Goal: Task Accomplishment & Management: Manage account settings

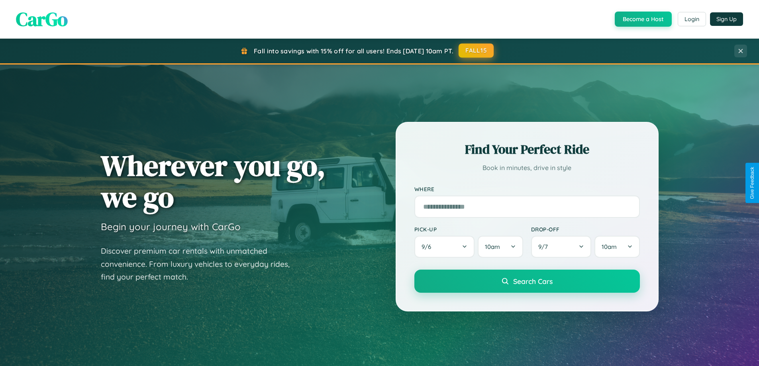
click at [477, 51] on button "FALL15" at bounding box center [476, 50] width 35 height 14
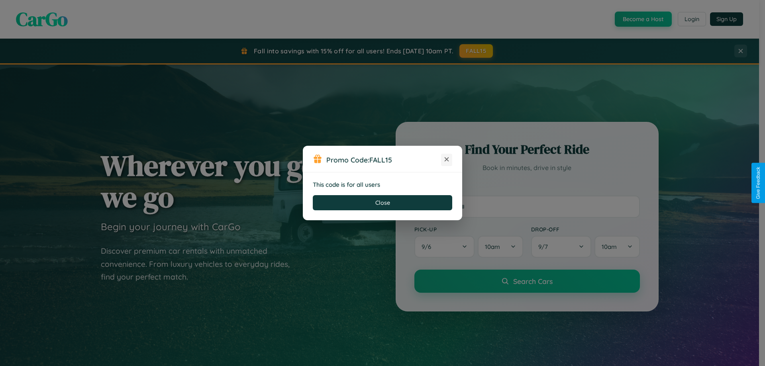
click at [447, 160] on icon at bounding box center [447, 159] width 8 height 8
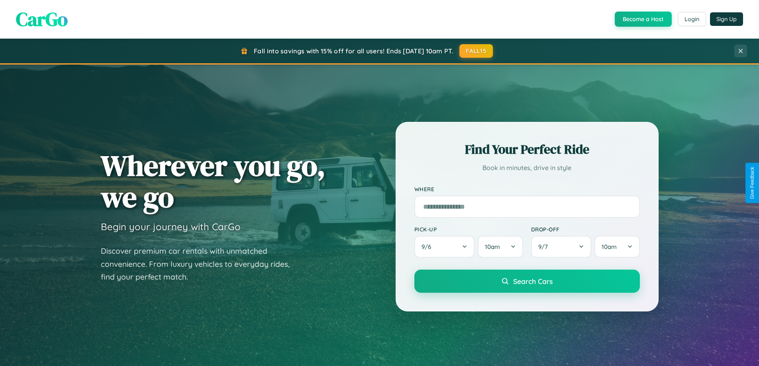
scroll to position [343, 0]
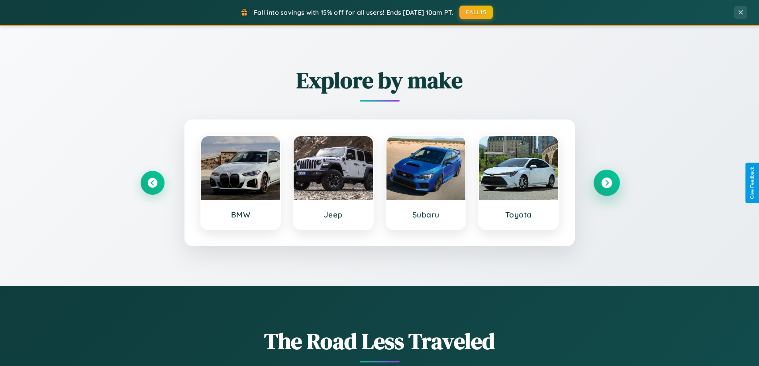
click at [606, 183] on icon at bounding box center [606, 183] width 11 height 11
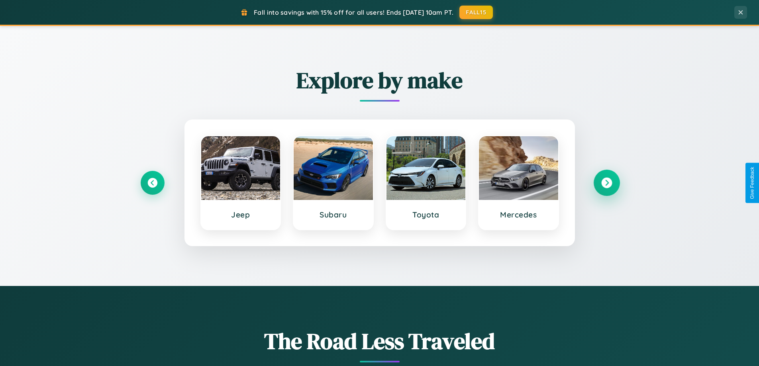
click at [606, 183] on icon at bounding box center [606, 183] width 11 height 11
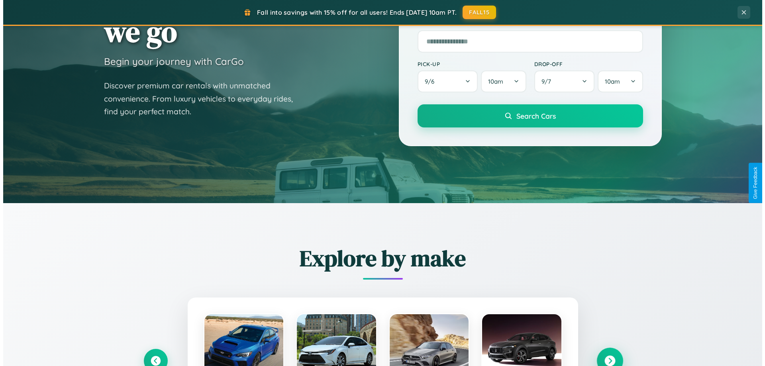
scroll to position [0, 0]
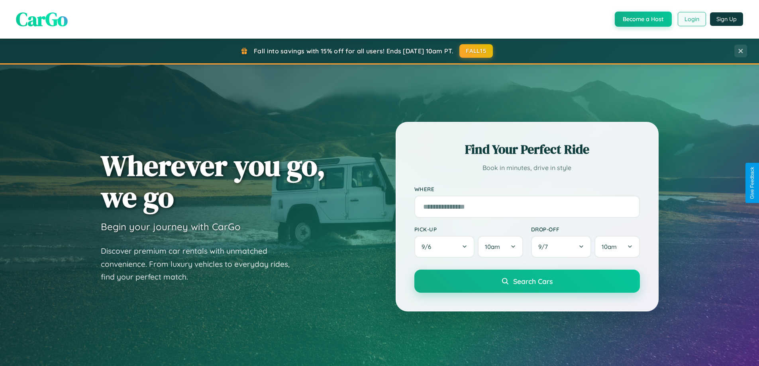
click at [691, 19] on button "Login" at bounding box center [692, 19] width 28 height 14
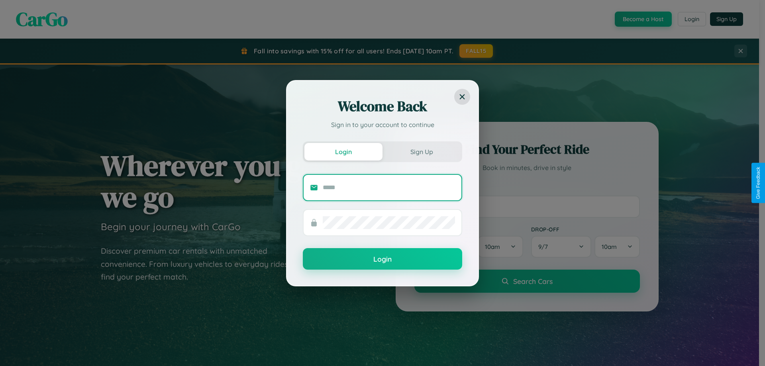
click at [389, 187] on input "text" at bounding box center [389, 187] width 132 height 13
type input "**********"
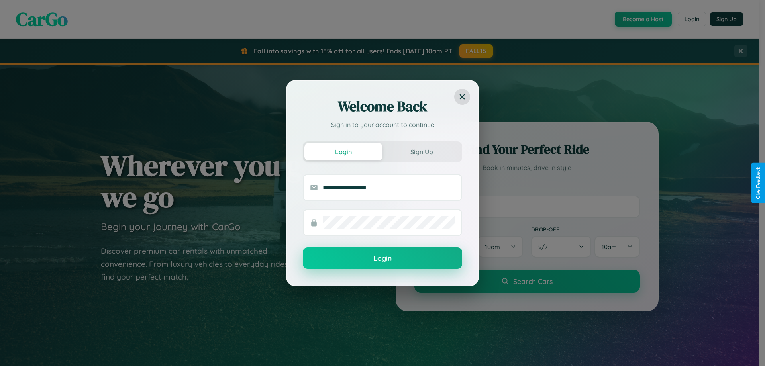
click at [383, 259] on button "Login" at bounding box center [382, 258] width 159 height 22
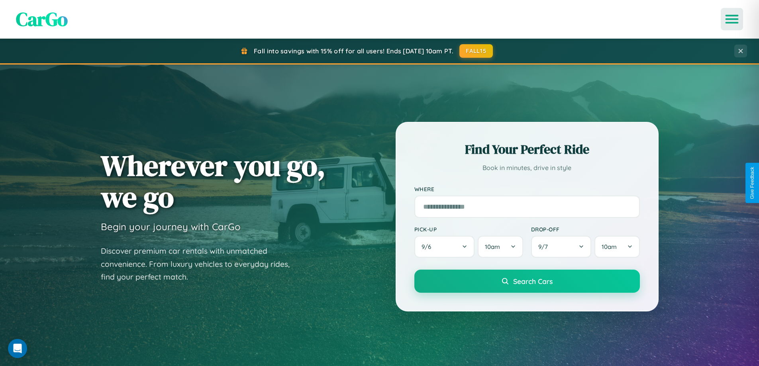
click at [732, 19] on icon "Open menu" at bounding box center [732, 19] width 12 height 7
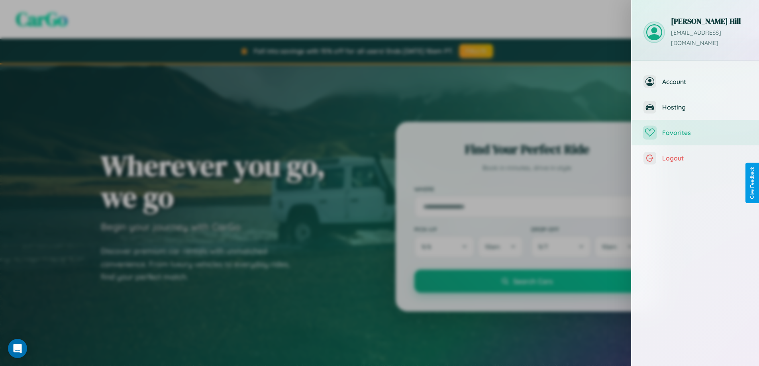
click at [695, 129] on span "Favorites" at bounding box center [704, 133] width 85 height 8
